Goal: Task Accomplishment & Management: Use online tool/utility

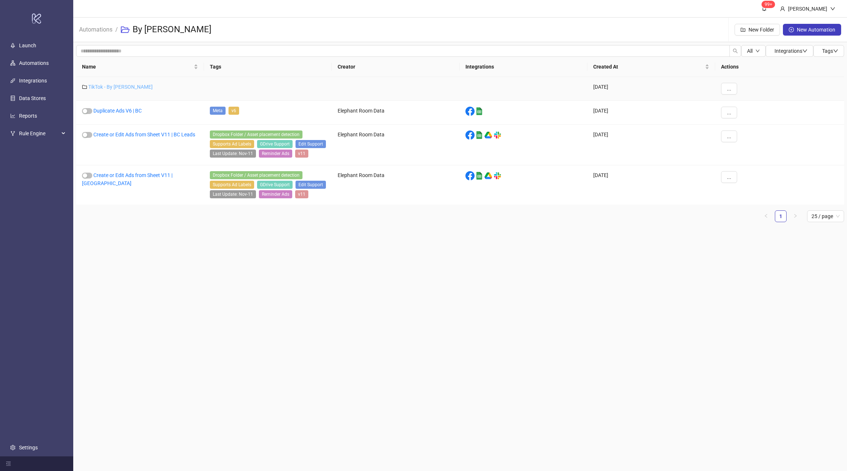
click at [129, 86] on link "TikTok - By Charlotte" at bounding box center [120, 87] width 64 height 6
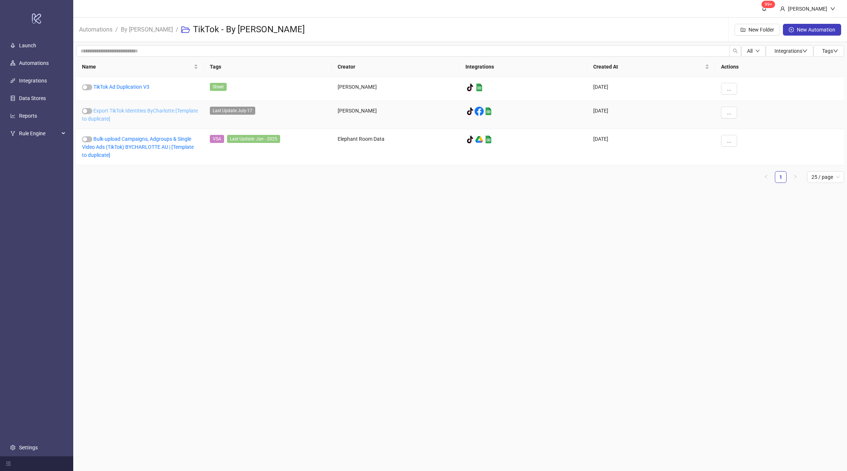
click at [138, 108] on link "Export TikTok Identities ByCharlotte [Template to duplicate]" at bounding box center [140, 115] width 116 height 14
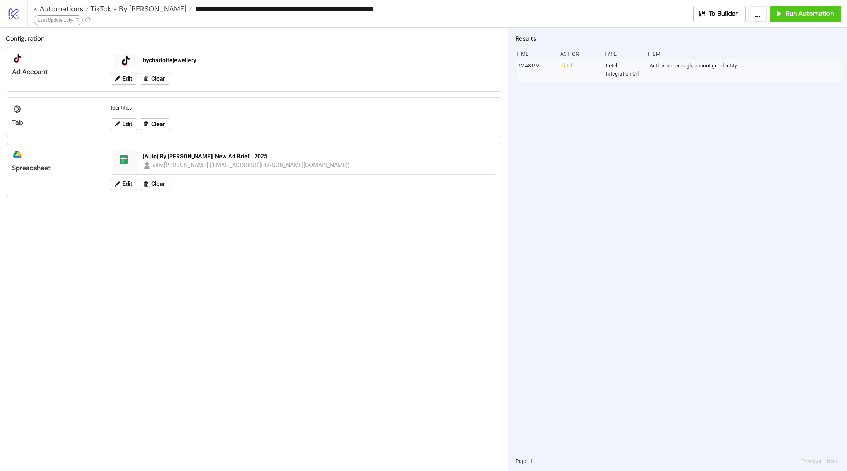
click at [132, 15] on div "**********" at bounding box center [361, 9] width 654 height 18
click at [133, 10] on span "TikTok - By Charlotte" at bounding box center [138, 9] width 98 height 10
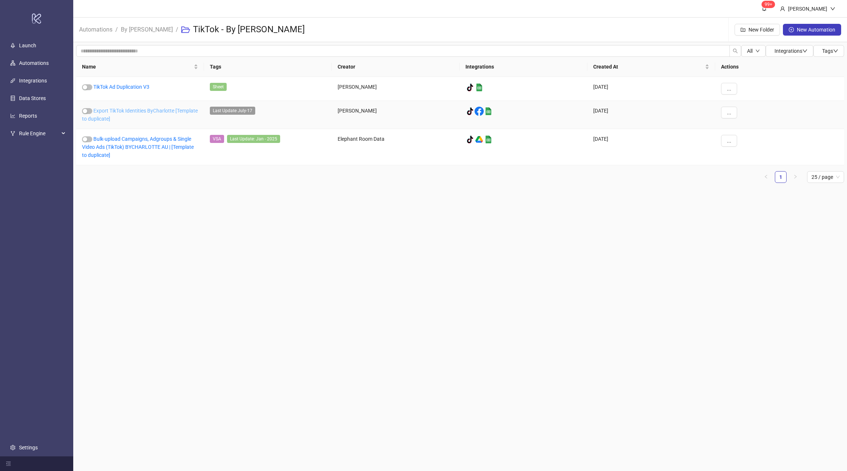
click at [140, 108] on link "Export TikTok Identities ByCharlotte [Template to duplicate]" at bounding box center [140, 115] width 116 height 14
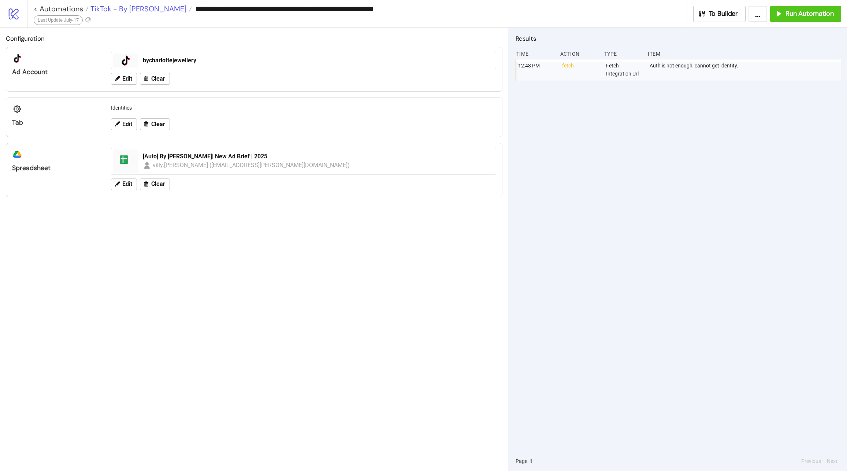
click at [111, 7] on span "TikTok - By Charlotte" at bounding box center [138, 9] width 98 height 10
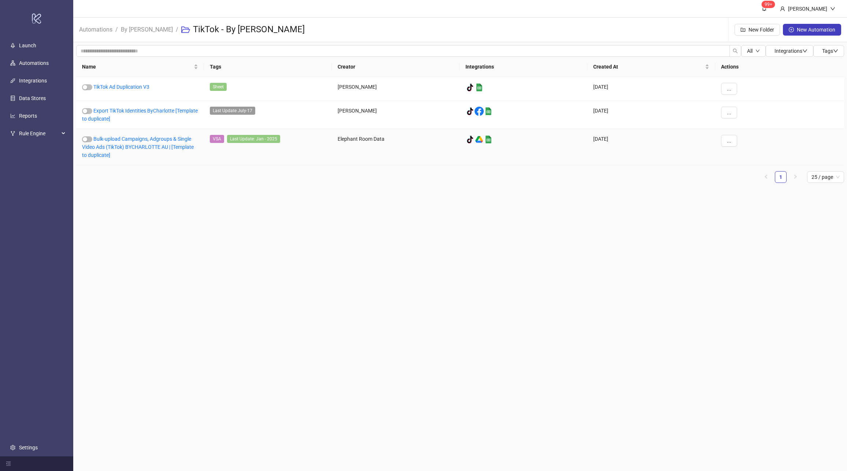
click at [144, 151] on div "Bulk-upload Campaigns, Adgroups & Single Video Ads (TikTok) BYCHARLOTTE AU | [T…" at bounding box center [140, 147] width 128 height 36
click at [148, 145] on link "Bulk-upload Campaigns, Adgroups & Single Video Ads (TikTok) BYCHARLOTTE AU | [T…" at bounding box center [138, 147] width 112 height 22
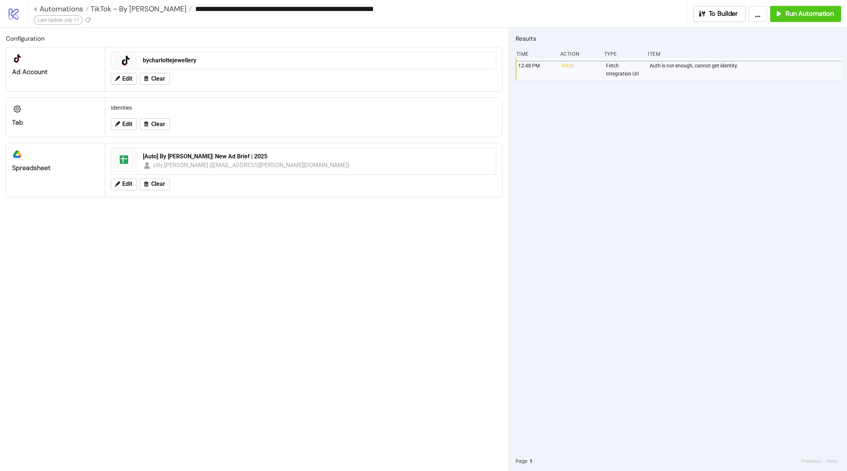
type input "**********"
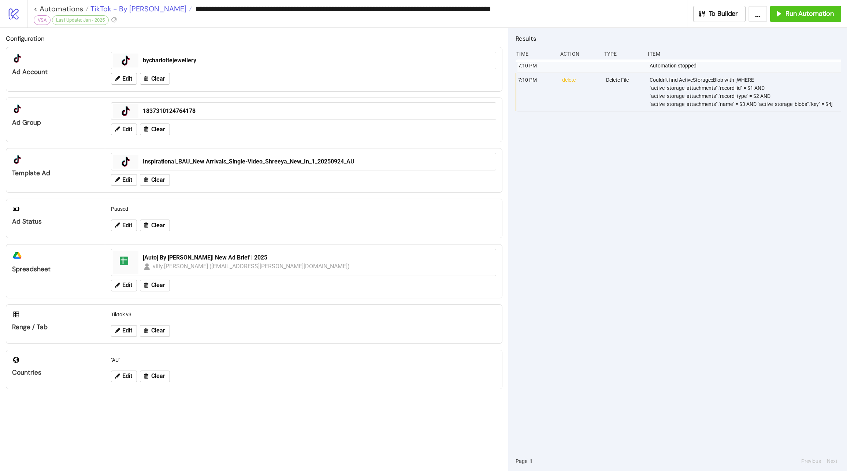
click at [140, 10] on span "TikTok - By Charlotte" at bounding box center [138, 9] width 98 height 10
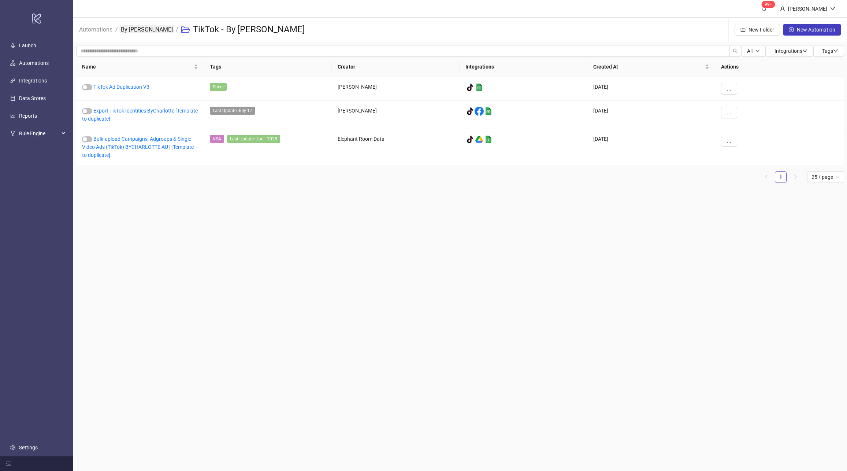
click at [134, 30] on link "By Charlotte" at bounding box center [146, 29] width 55 height 8
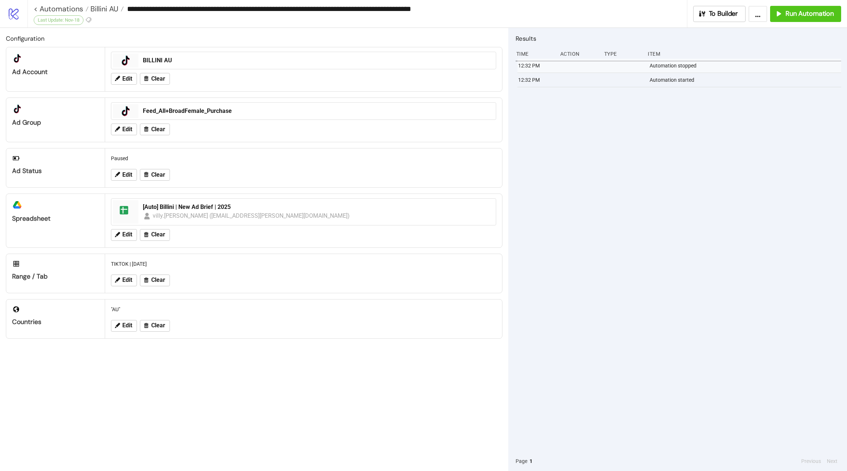
click at [335, 374] on div "Configuration platform/tik_tok Ad Account platform/tik_tok BILLINI AU Edit Clea…" at bounding box center [254, 249] width 509 height 443
click at [130, 130] on span "Edit" at bounding box center [127, 129] width 10 height 7
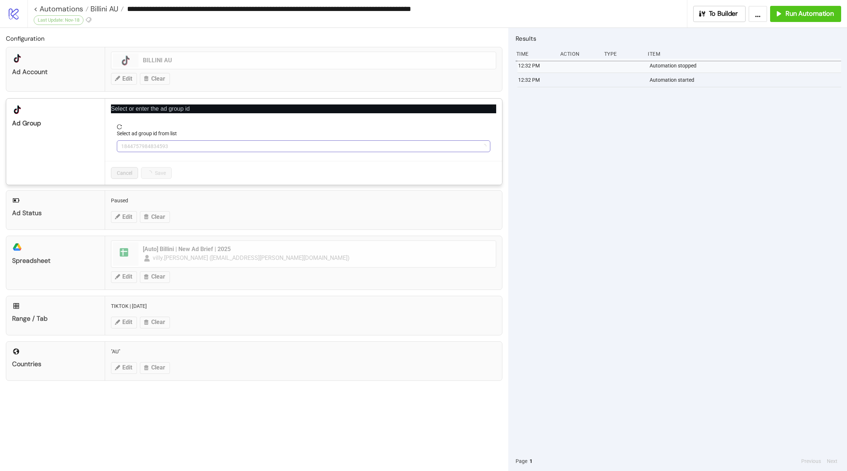
click at [218, 146] on span "1844757984834593" at bounding box center [303, 146] width 365 height 11
paste input "**********"
type input "**********"
click at [135, 197] on span "Refetch" at bounding box center [143, 200] width 18 height 6
click at [228, 147] on span "Feed_All+BroadFemale_Purchase" at bounding box center [303, 146] width 365 height 11
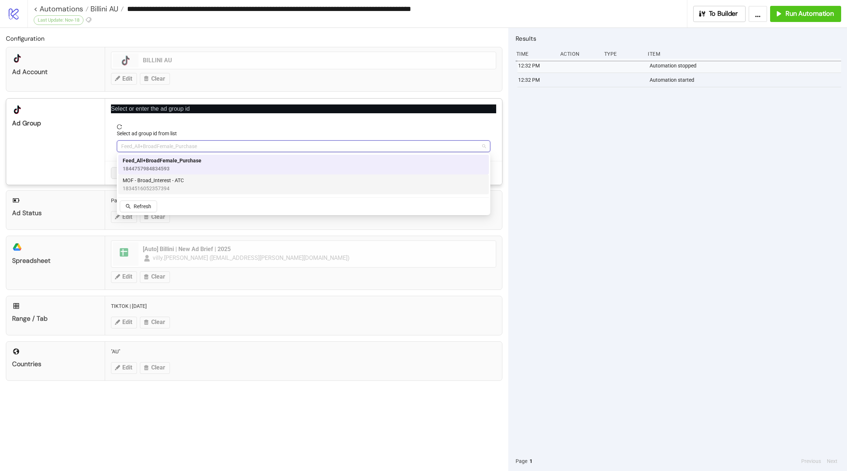
click at [207, 190] on div "MOF - Broad_Interest - ATC 1834516052357394" at bounding box center [304, 184] width 362 height 16
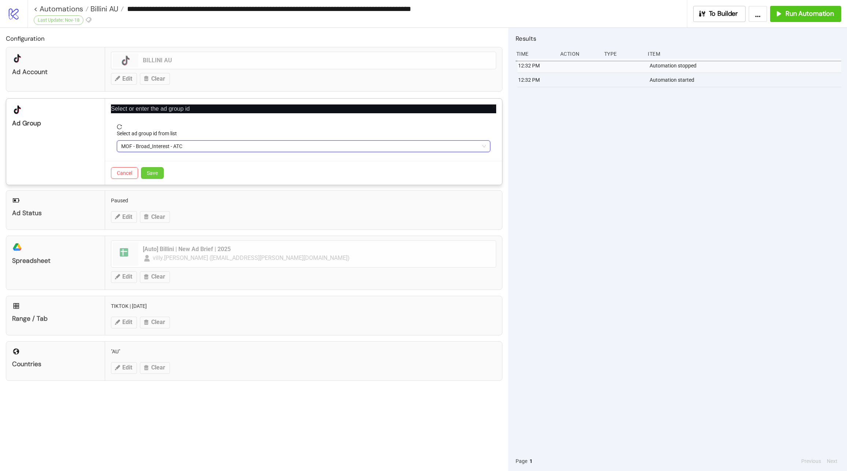
click at [154, 171] on span "Save" at bounding box center [152, 173] width 11 height 6
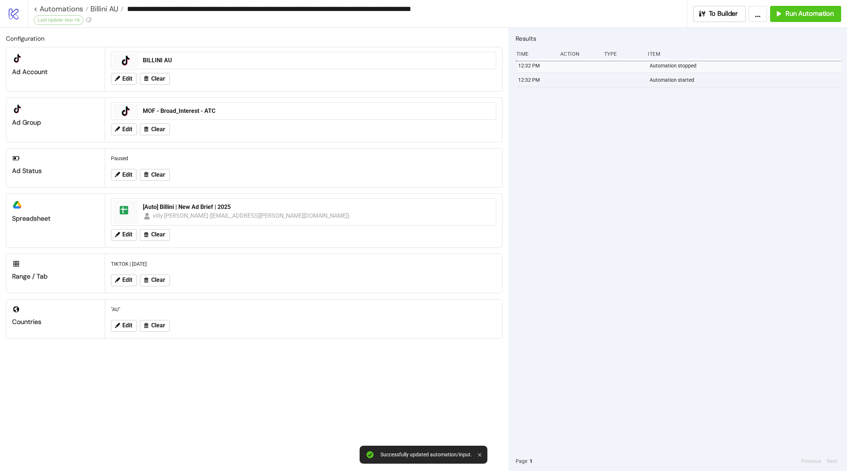
click at [539, 178] on div "12:32 PM Automation stopped 12:32 PM Automation started" at bounding box center [679, 255] width 326 height 392
click at [788, 15] on span "Run Automation" at bounding box center [810, 14] width 48 height 8
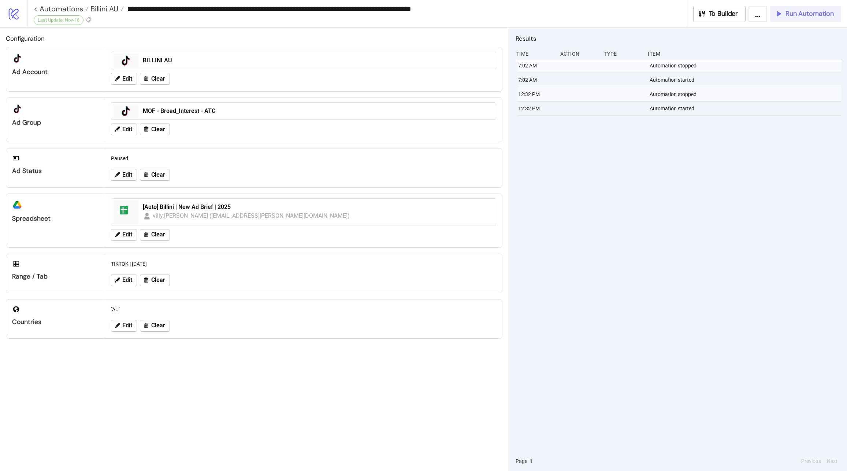
click at [814, 10] on span "Run Automation" at bounding box center [810, 14] width 48 height 8
